Goal: Share content

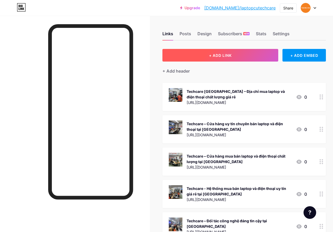
click at [223, 55] on span "+ ADD LINK" at bounding box center [220, 55] width 23 height 4
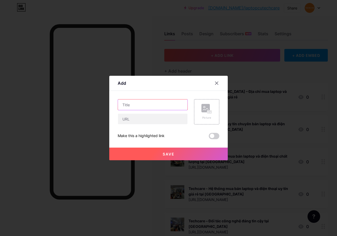
click at [152, 105] on input "text" at bounding box center [153, 105] width 70 height 11
paste input "MSI GE75 Raider 9SF - Thiết Kế Bền Bỉ, Gaming Cao Cấp"
type input "MSI GE75 Raider 9SF - Thiết Kế Bền Bỉ, Gaming Cao Cấp"
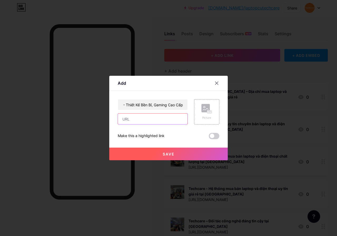
click at [152, 119] on input "text" at bounding box center [153, 119] width 70 height 11
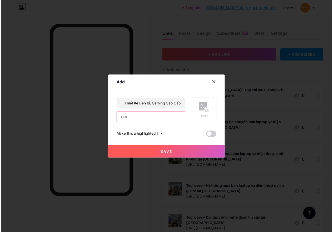
scroll to position [0, 0]
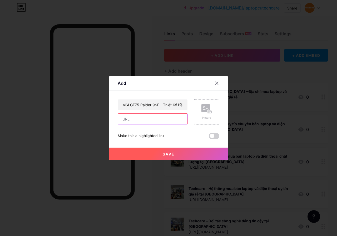
paste input "[URL][DOMAIN_NAME]"
type input "[URL][DOMAIN_NAME]"
click at [171, 154] on span "Save" at bounding box center [169, 154] width 12 height 4
click at [293, 7] on div "Share" at bounding box center [293, 8] width 10 height 6
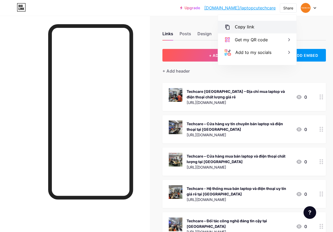
click at [258, 27] on div "Copy link" at bounding box center [257, 27] width 79 height 13
